Goal: Find specific page/section: Find specific page/section

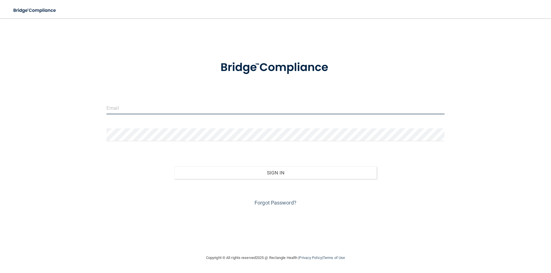
click at [191, 112] on input "email" at bounding box center [275, 108] width 338 height 13
type input "[EMAIL_ADDRESS][DOMAIN_NAME]"
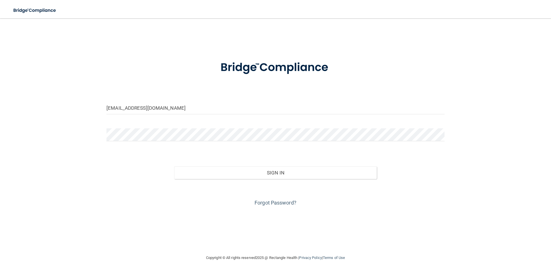
click at [167, 128] on form "[EMAIL_ADDRESS][DOMAIN_NAME] Invalid email/password. You don't have permission …" at bounding box center [275, 130] width 338 height 155
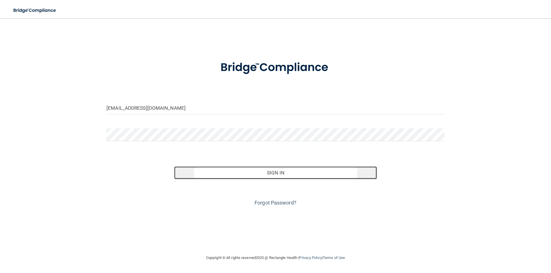
click at [202, 175] on button "Sign In" at bounding box center [275, 173] width 203 height 13
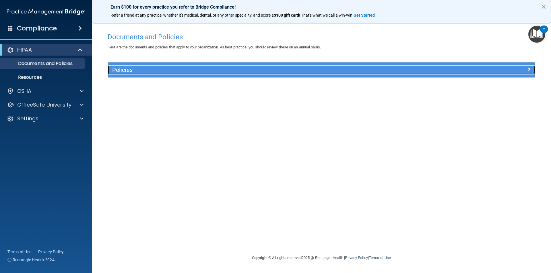
click at [214, 70] on h5 "Policies" at bounding box center [268, 70] width 312 height 6
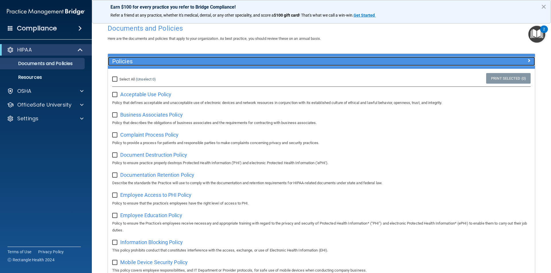
scroll to position [10, 0]
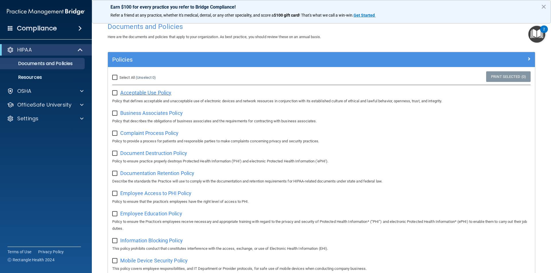
click at [163, 93] on span "Acceptable Use Policy" at bounding box center [145, 93] width 51 height 6
click at [537, 33] on img "Open Resource Center, 2 new notifications" at bounding box center [536, 34] width 17 height 17
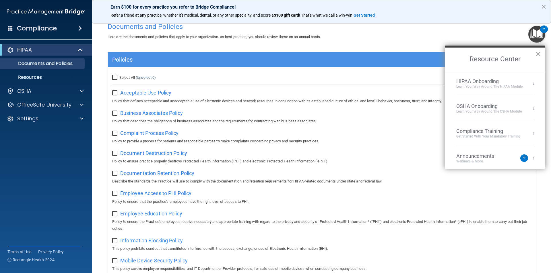
click at [539, 55] on button "×" at bounding box center [537, 53] width 5 height 9
